Goal: Task Accomplishment & Management: Manage account settings

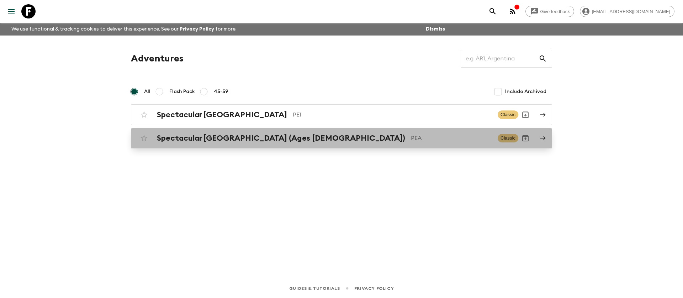
click at [270, 139] on div "Spectacular Peru (Ages [DEMOGRAPHIC_DATA]) PEA" at bounding box center [324, 138] width 335 height 9
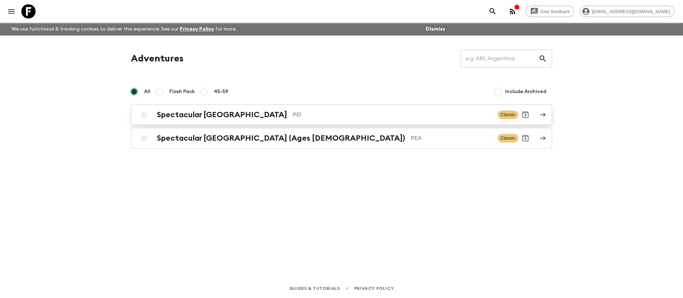
click at [293, 118] on p "PE1" at bounding box center [392, 115] width 199 height 9
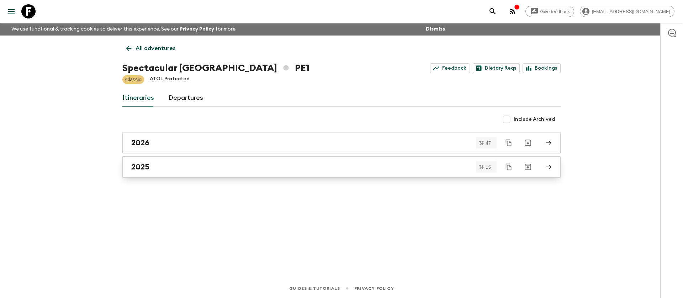
click at [217, 166] on div "2025" at bounding box center [334, 167] width 407 height 9
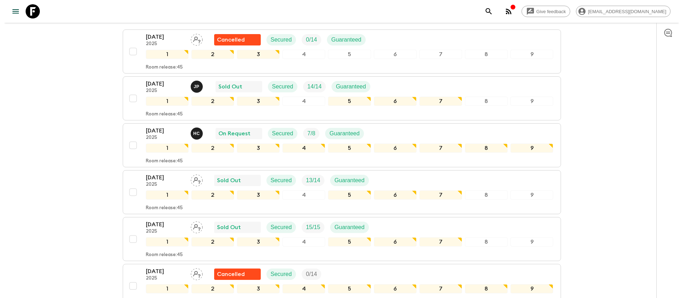
scroll to position [121, 0]
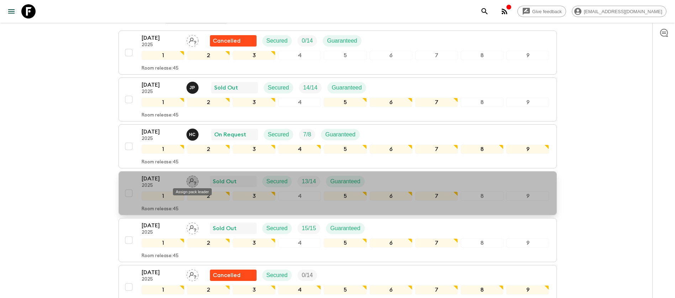
click at [196, 183] on icon "Assign pack leader" at bounding box center [192, 182] width 7 height 7
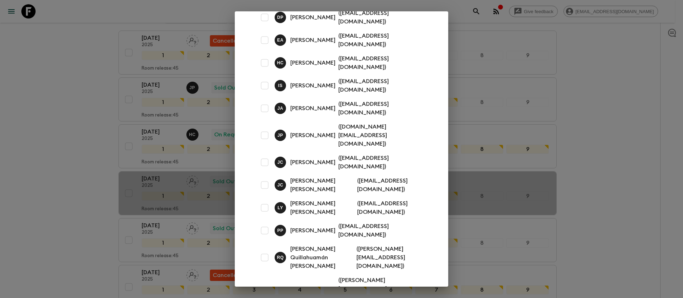
scroll to position [73, 0]
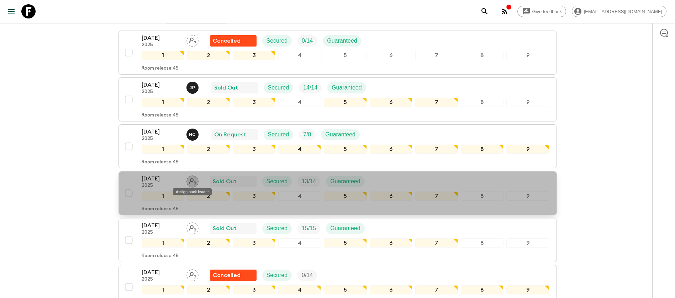
click at [193, 183] on icon "Assign pack leader" at bounding box center [192, 182] width 12 height 12
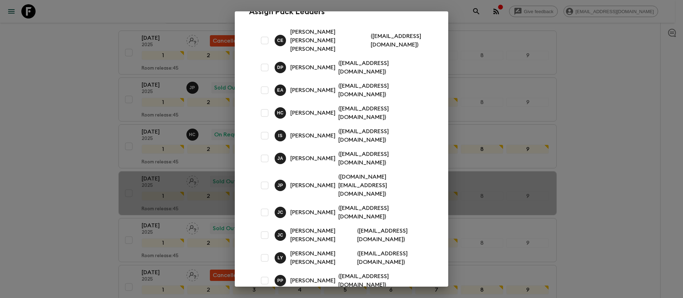
scroll to position [0, 0]
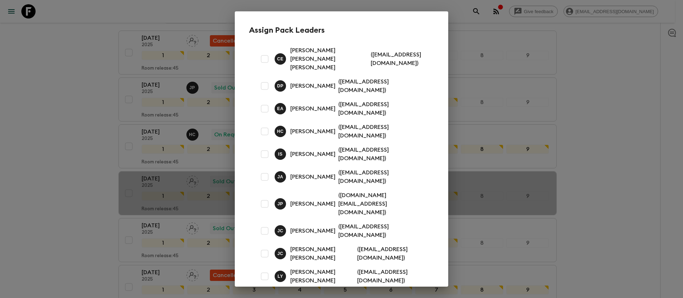
click at [433, 125] on div "Assign Pack Leaders [PERSON_NAME] [PERSON_NAME] [PERSON_NAME] ( [EMAIL_ADDRESS]…" at bounding box center [341, 215] width 213 height 408
